Goal: Find specific page/section: Find specific page/section

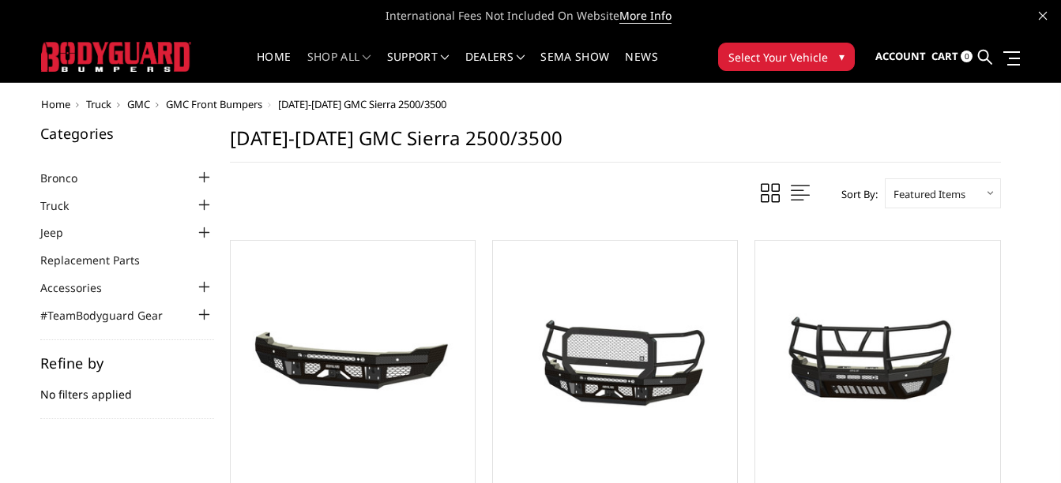
click at [839, 54] on span "▾" at bounding box center [842, 56] width 6 height 17
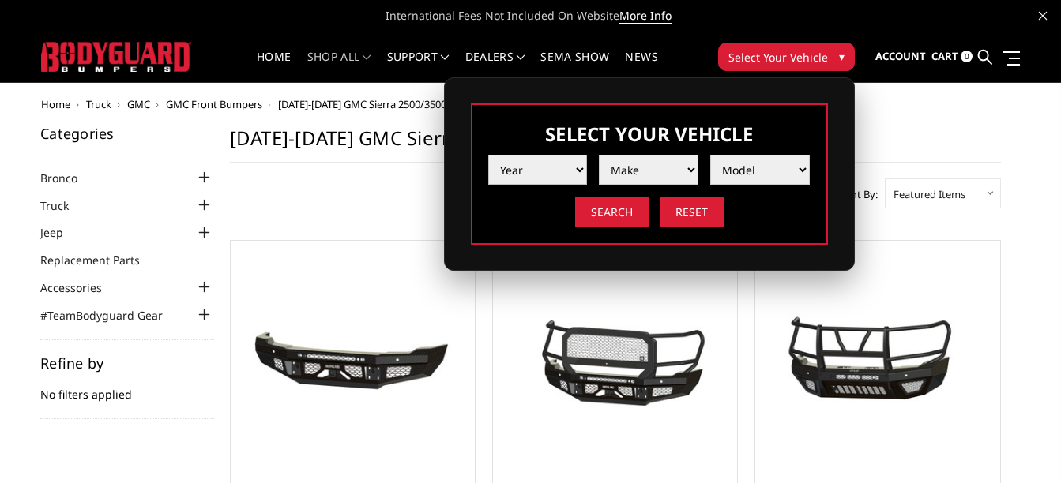
click at [581, 170] on select "Year [DATE] 2024 2023 2022 2021 2020 2019 2018 2017 2016 2015 2014 2013 2012 20…" at bounding box center [538, 170] width 100 height 30
select select "yr_2024"
click at [488, 155] on select "Year [DATE] 2024 2023 2022 2021 2020 2019 2018 2017 2016 2015 2014 2013 2012 20…" at bounding box center [538, 170] width 100 height 30
click at [663, 171] on select "Make Chevrolet Ford GMC Ram Toyota" at bounding box center [649, 170] width 100 height 30
select select "mk_gmc"
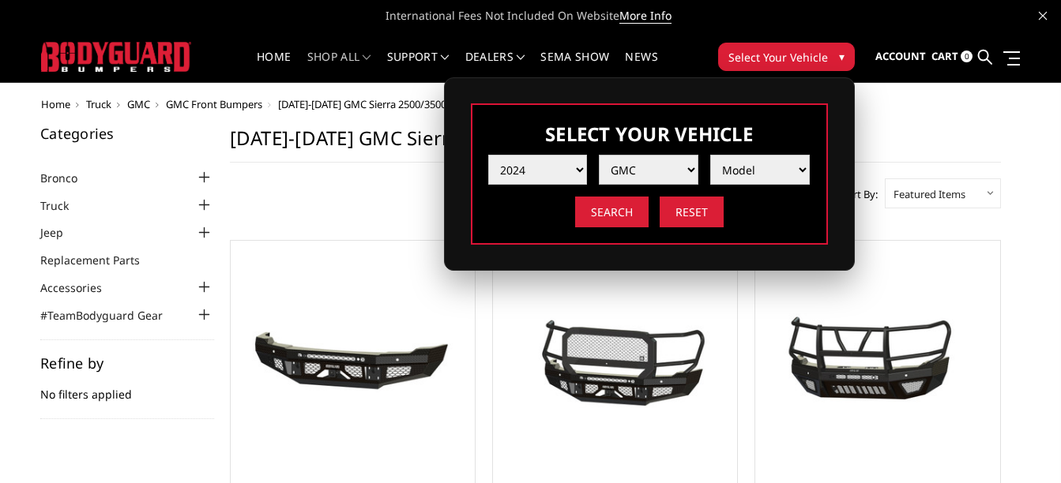
click at [599, 155] on select "Make Chevrolet Ford GMC Ram Toyota" at bounding box center [649, 170] width 100 height 30
click at [799, 167] on select "Model Sierra 1500 Sierra 2500 / 3500" at bounding box center [760, 170] width 100 height 30
select select "md_sierra-1500"
click at [710, 155] on select "Model Sierra 1500 Sierra 2500 / 3500" at bounding box center [760, 170] width 100 height 30
click at [621, 212] on input "Search" at bounding box center [611, 212] width 73 height 31
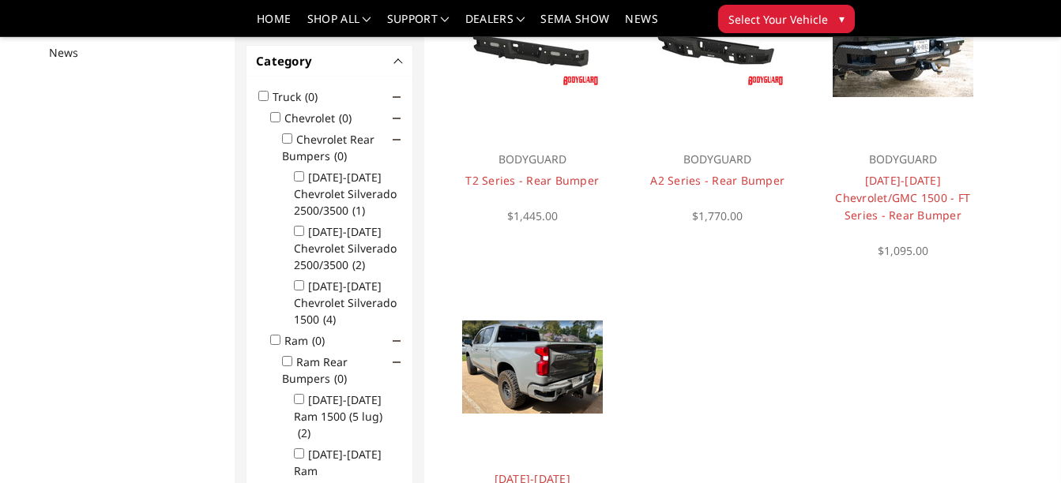
scroll to position [211, 0]
